Goal: Task Accomplishment & Management: Use online tool/utility

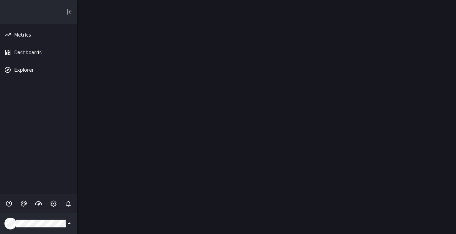
scroll to position [234, 379]
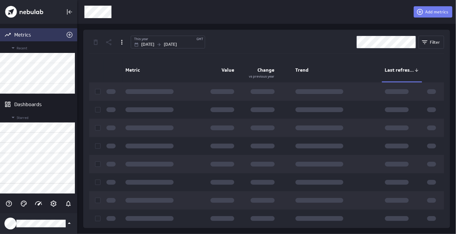
scroll to position [234, 379]
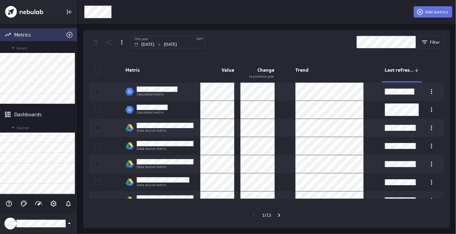
click at [445, 11] on span "Add metrics" at bounding box center [436, 11] width 23 height 5
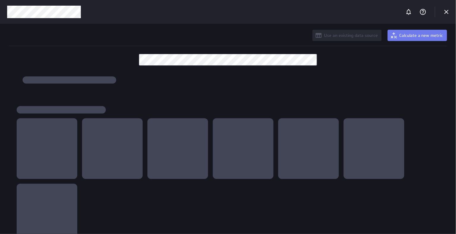
scroll to position [234, 456]
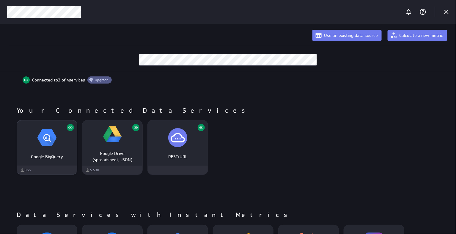
click at [50, 142] on img "Google BigQuery" at bounding box center [46, 137] width 19 height 19
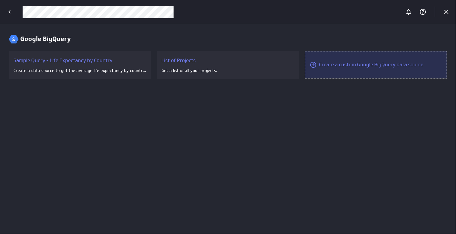
click at [370, 63] on div "Create a custom Google BigQuery data source" at bounding box center [371, 64] width 105 height 7
